Goal: Book appointment/travel/reservation

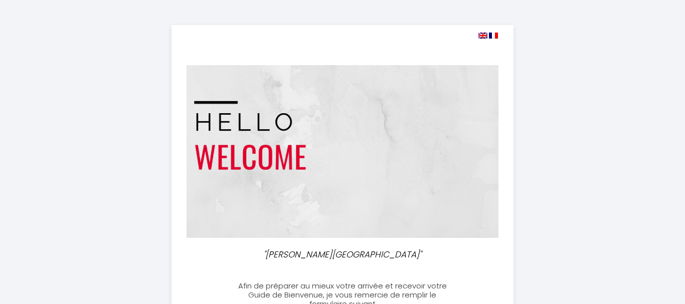
select select
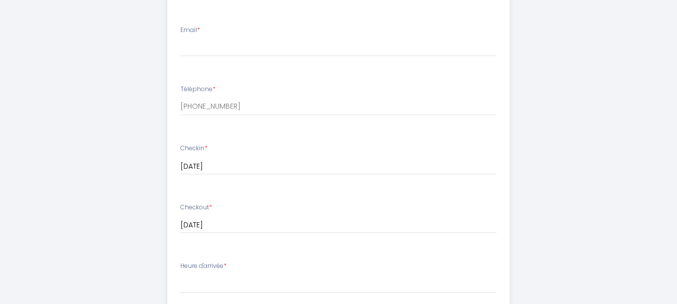
scroll to position [214, 0]
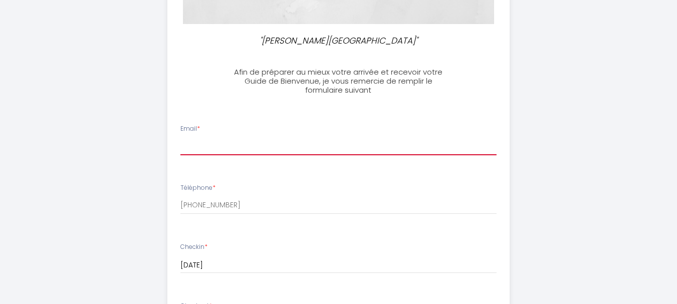
click at [336, 147] on input "Email *" at bounding box center [338, 146] width 316 height 18
type input "[EMAIL_ADDRESS][DOMAIN_NAME]"
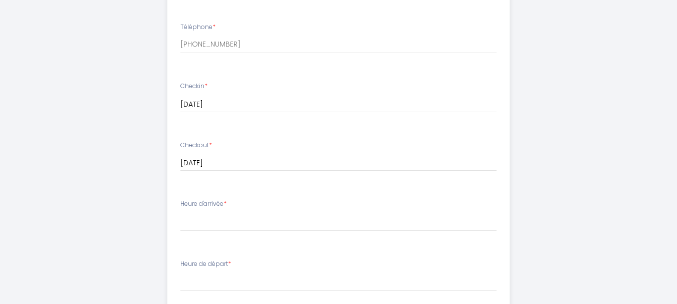
scroll to position [394, 0]
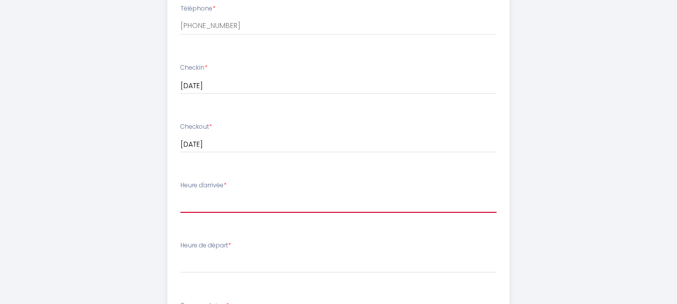
click at [337, 206] on select "15:00 15:30 16:00 16:30 17:00 17:30 18:00 18:30 19:00 19:30 20:00 20:30 21:00 2…" at bounding box center [338, 203] width 316 height 19
click at [239, 202] on select "15:00 15:30 16:00 16:30 17:00 17:30 18:00 18:30 19:00 19:30 20:00 20:30 21:00 2…" at bounding box center [338, 203] width 316 height 19
select select "16:00"
click at [180, 194] on select "15:00 15:30 16:00 16:30 17:00 17:30 18:00 18:30 19:00 19:30 20:00 20:30 21:00 2…" at bounding box center [338, 203] width 316 height 19
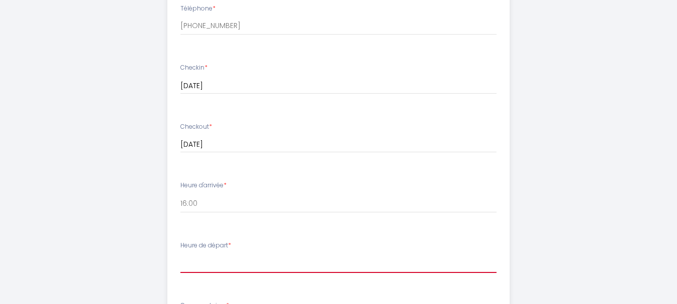
click at [229, 264] on select "00:00 00:30 01:00 01:30 02:00 02:30 03:00 03:30 04:00 04:30 05:00 05:30 06:00 0…" at bounding box center [338, 263] width 316 height 19
select select "11:00"
click at [180, 254] on select "00:00 00:30 01:00 01:30 02:00 02:30 03:00 03:30 04:00 04:30 05:00 05:30 06:00 0…" at bounding box center [338, 263] width 316 height 19
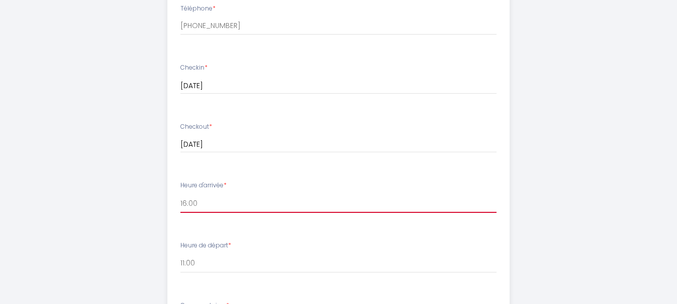
click at [187, 204] on select "15:00 15:30 16:00 16:30 17:00 17:30 18:00 18:30 19:00 19:30 20:00 20:30 21:00 2…" at bounding box center [338, 203] width 316 height 19
select select "16:30"
click at [180, 194] on select "15:00 15:30 16:00 16:30 17:00 17:30 18:00 18:30 19:00 19:30 20:00 20:30 21:00 2…" at bounding box center [338, 203] width 316 height 19
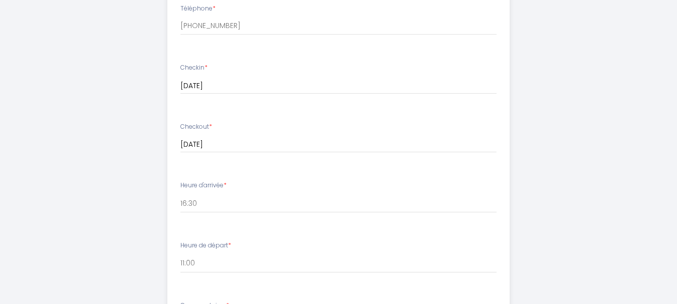
click at [630, 225] on div ""[PERSON_NAME][GEOGRAPHIC_DATA]" Afin de préparer au mieux votre arrivée et rec…" at bounding box center [338, 83] width 677 height 955
drag, startPoint x: 676, startPoint y: 174, endPoint x: 683, endPoint y: 181, distance: 10.3
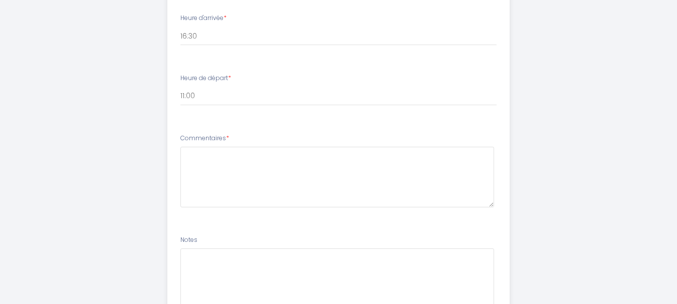
scroll to position [562, 0]
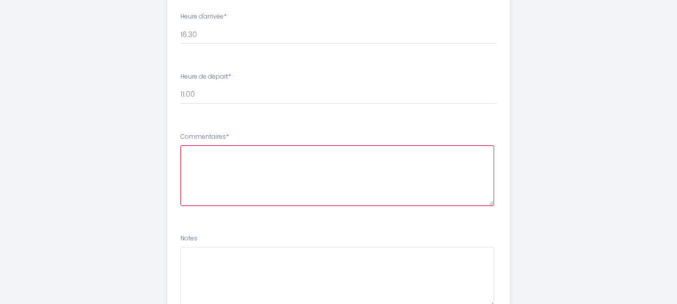
click at [457, 172] on textarea at bounding box center [337, 175] width 314 height 61
type textarea "m"
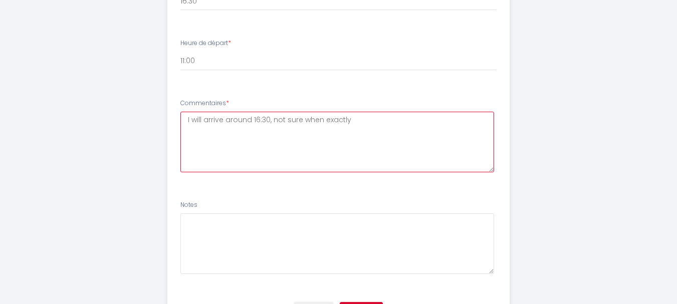
scroll to position [650, 0]
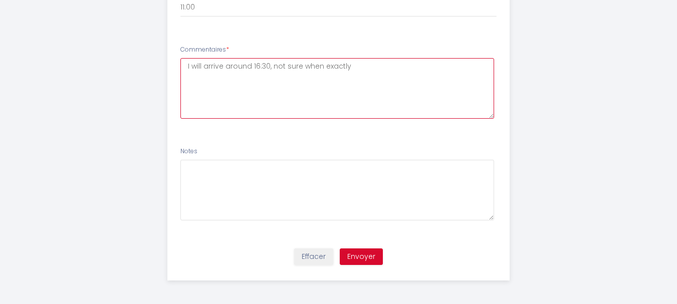
type textarea "I will arrive around 16:30, not sure when exactly"
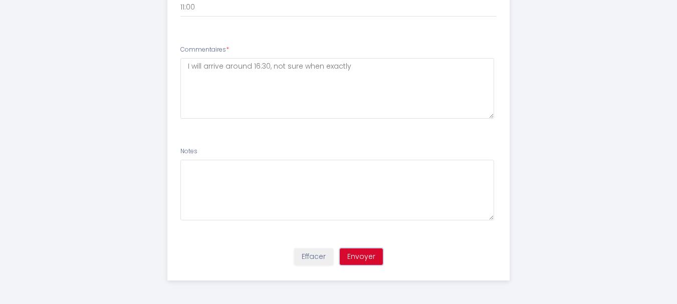
click at [366, 258] on button "Envoyer" at bounding box center [361, 257] width 43 height 17
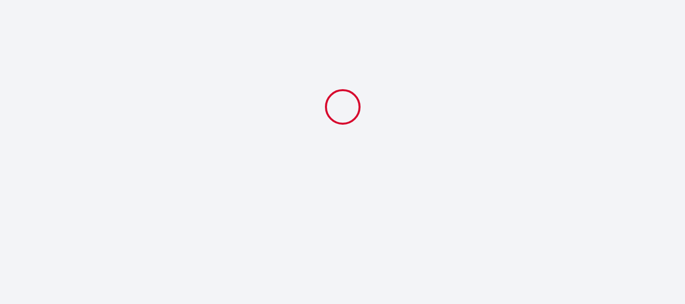
select select "16:30"
select select "11:00"
